Goal: Check status: Check status

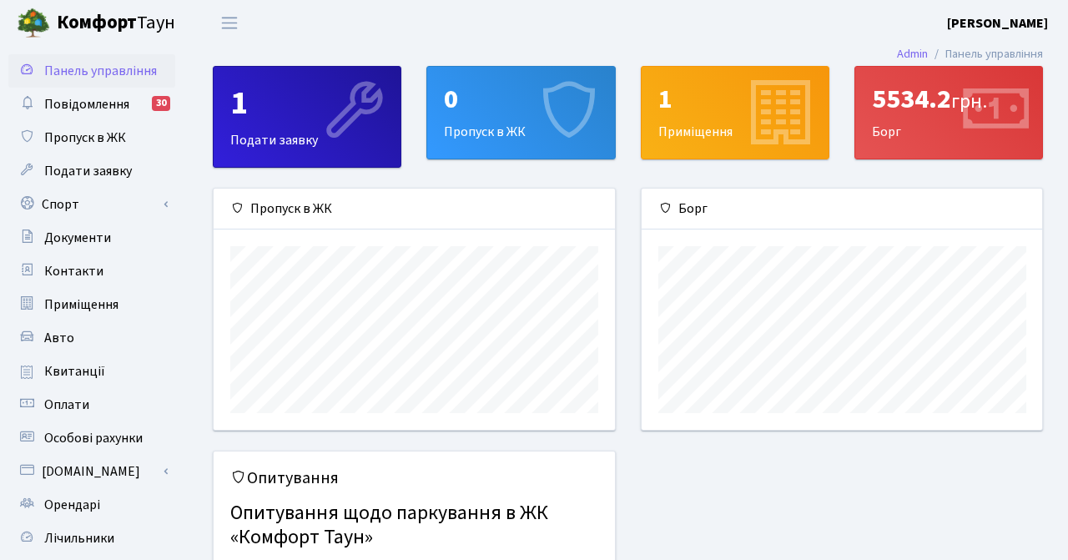
scroll to position [241, 400]
click at [123, 385] on link "Квитанції" at bounding box center [91, 371] width 167 height 33
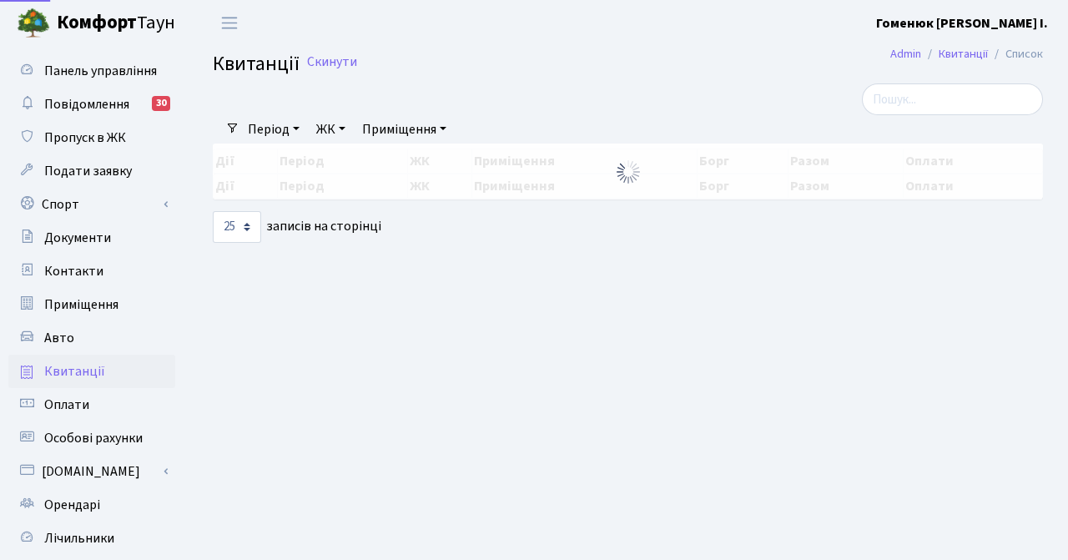
select select "25"
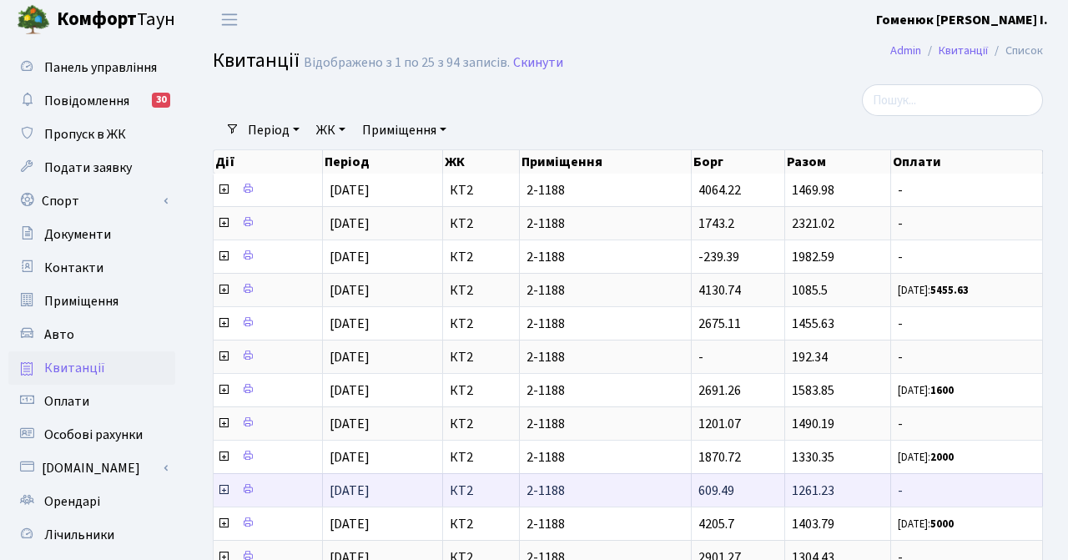
scroll to position [2, 0]
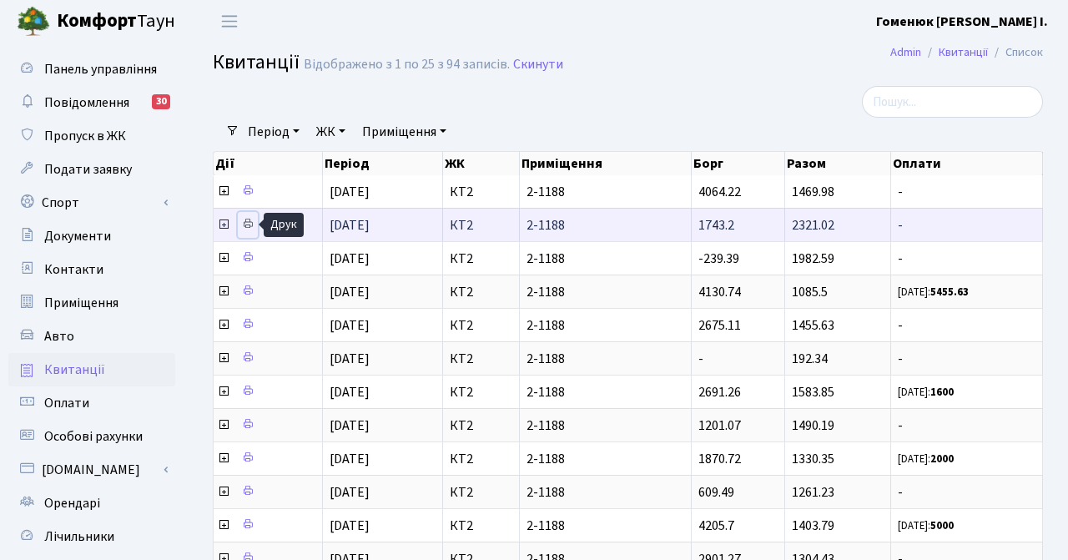
click at [247, 224] on icon at bounding box center [248, 224] width 12 height 12
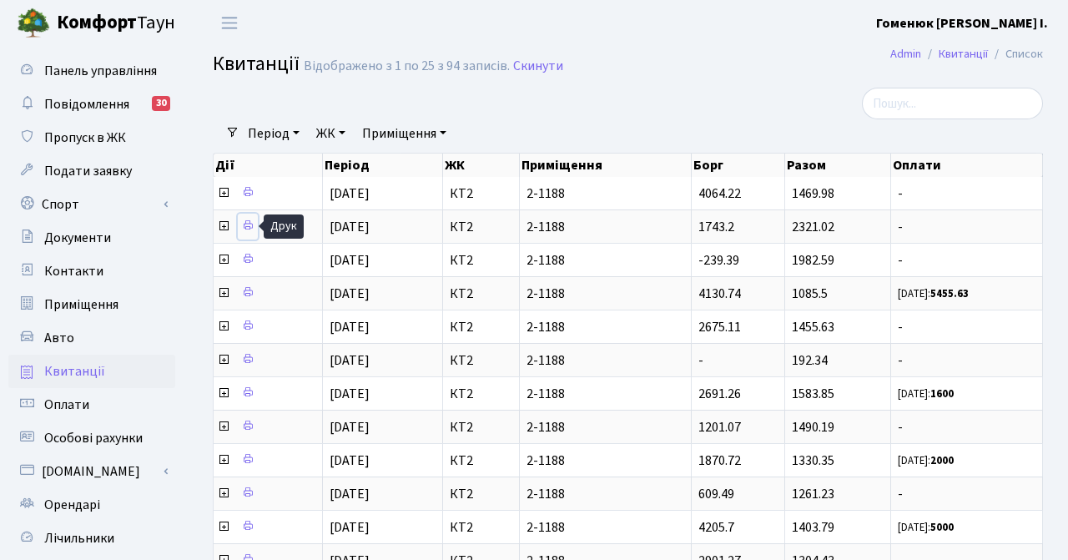
scroll to position [7, 0]
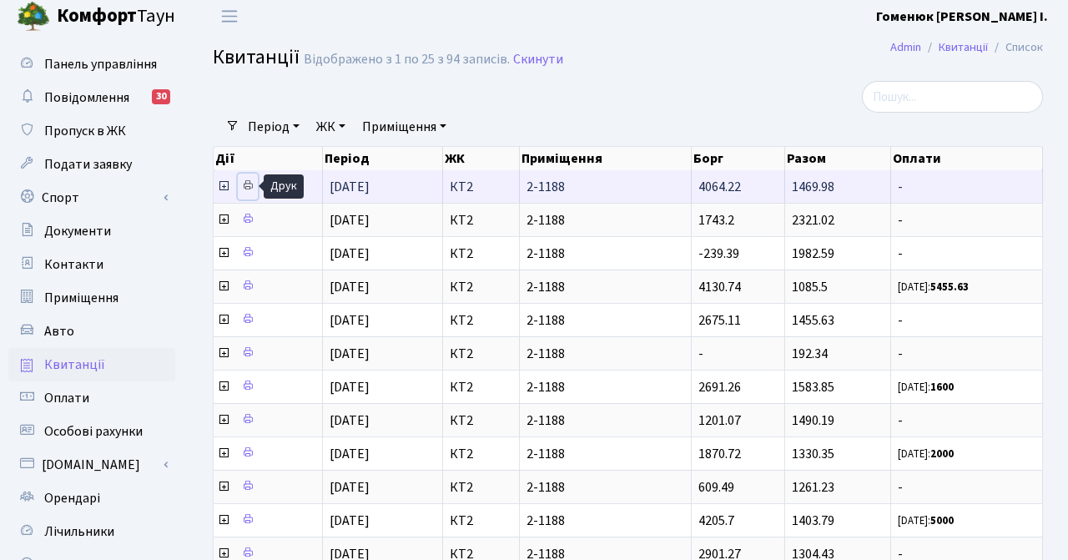
click at [246, 190] on icon at bounding box center [248, 185] width 12 height 12
